Goal: Task Accomplishment & Management: Manage account settings

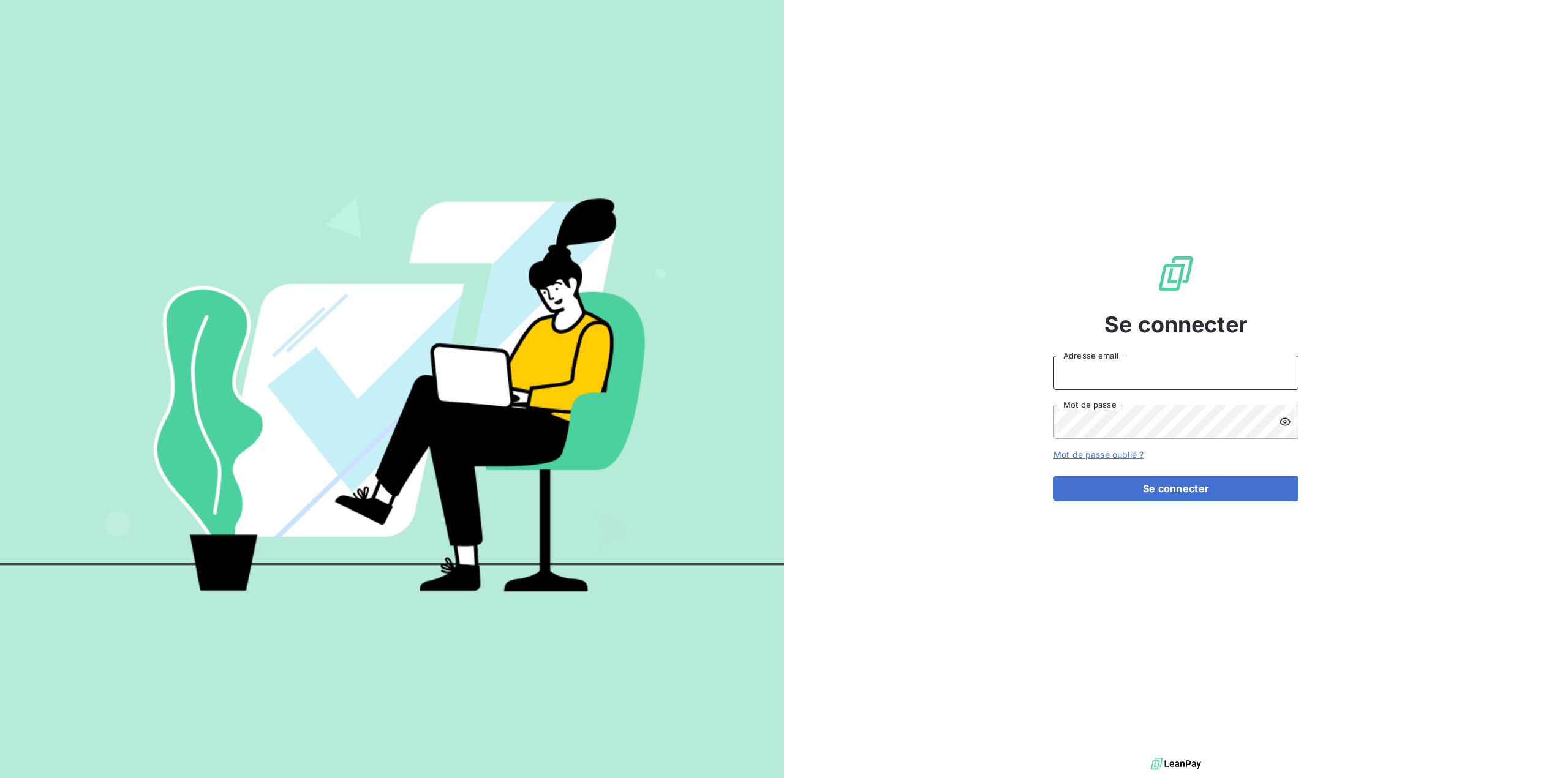
click at [1113, 375] on input "Adresse email" at bounding box center [1176, 373] width 245 height 34
click at [926, 642] on div "Se connecter Adresse email Mot de passe Mot de passe oublié ? Se connecter" at bounding box center [1176, 377] width 784 height 755
